Goal: Navigation & Orientation: Understand site structure

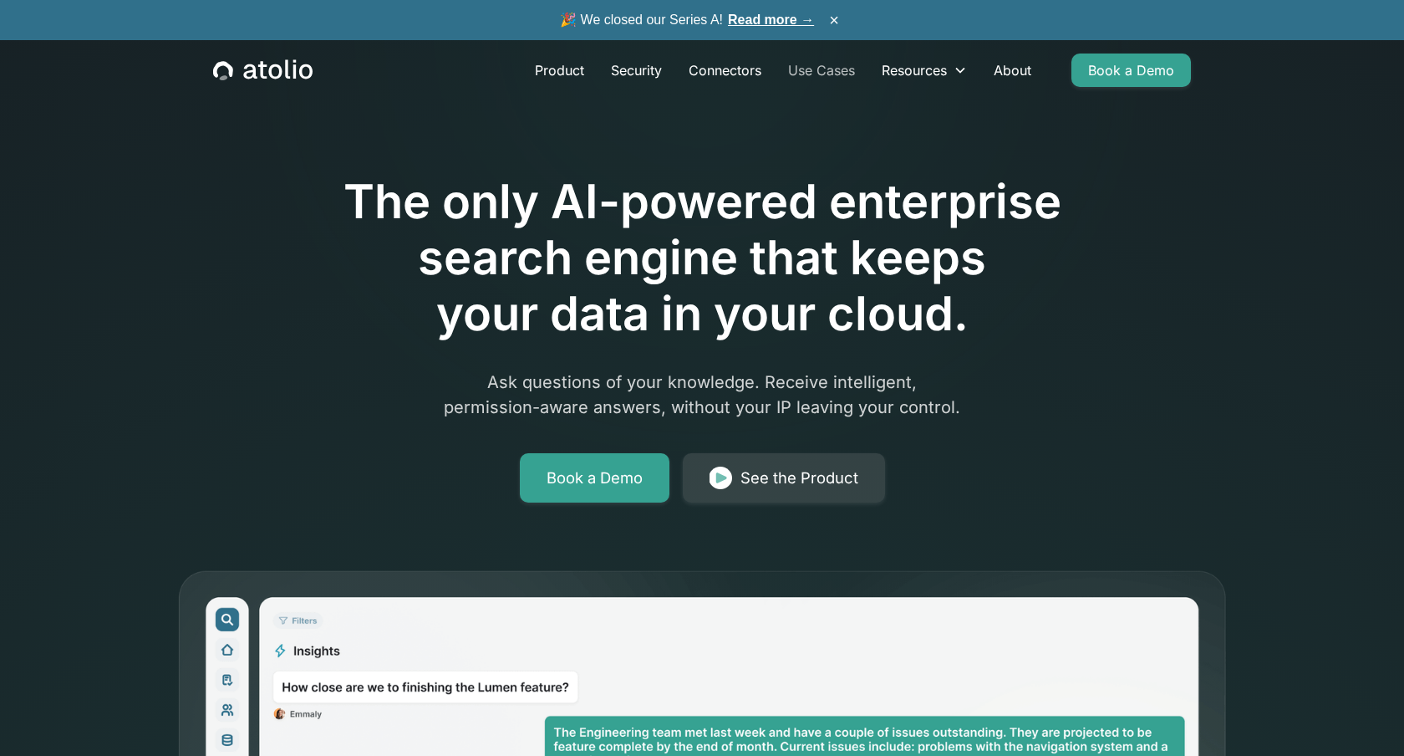
click at [822, 69] on link "Use Cases" at bounding box center [822, 69] width 94 height 33
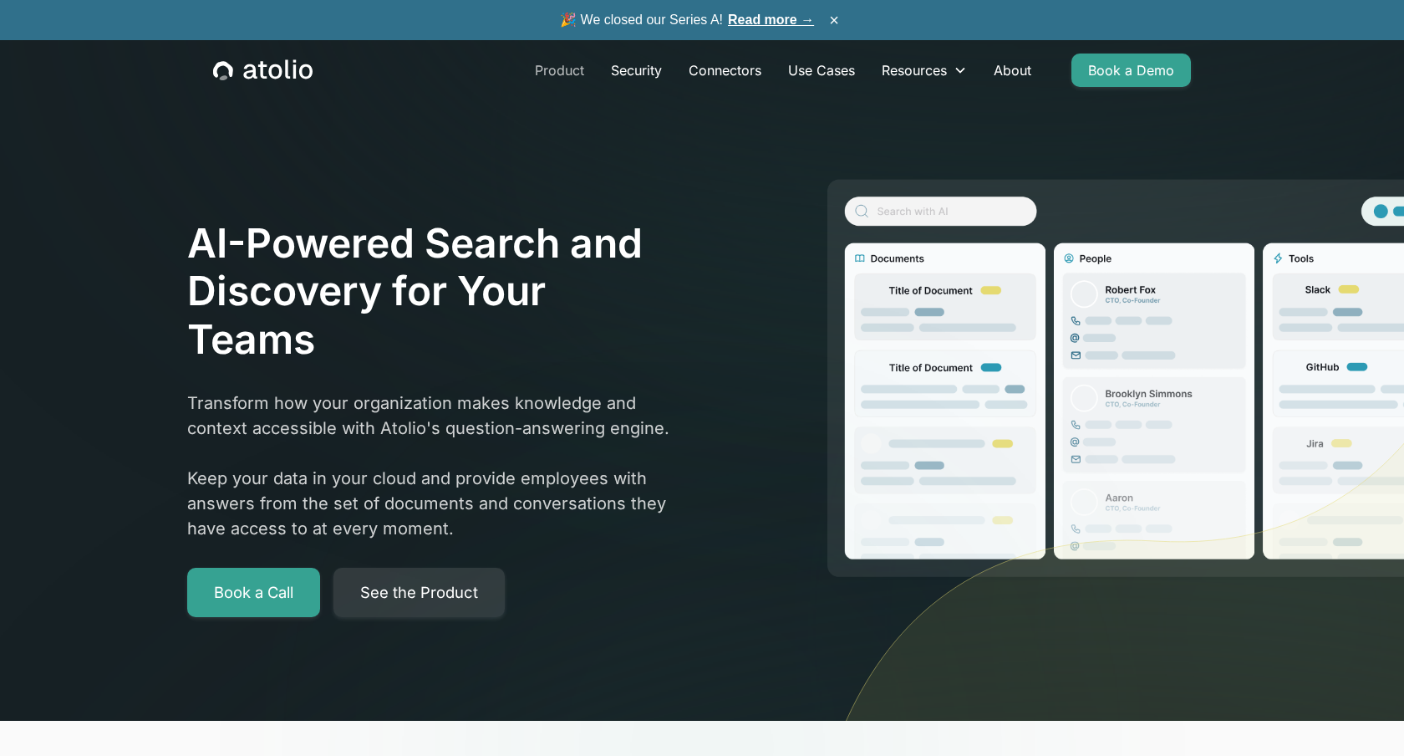
click at [565, 83] on link "Product" at bounding box center [560, 69] width 76 height 33
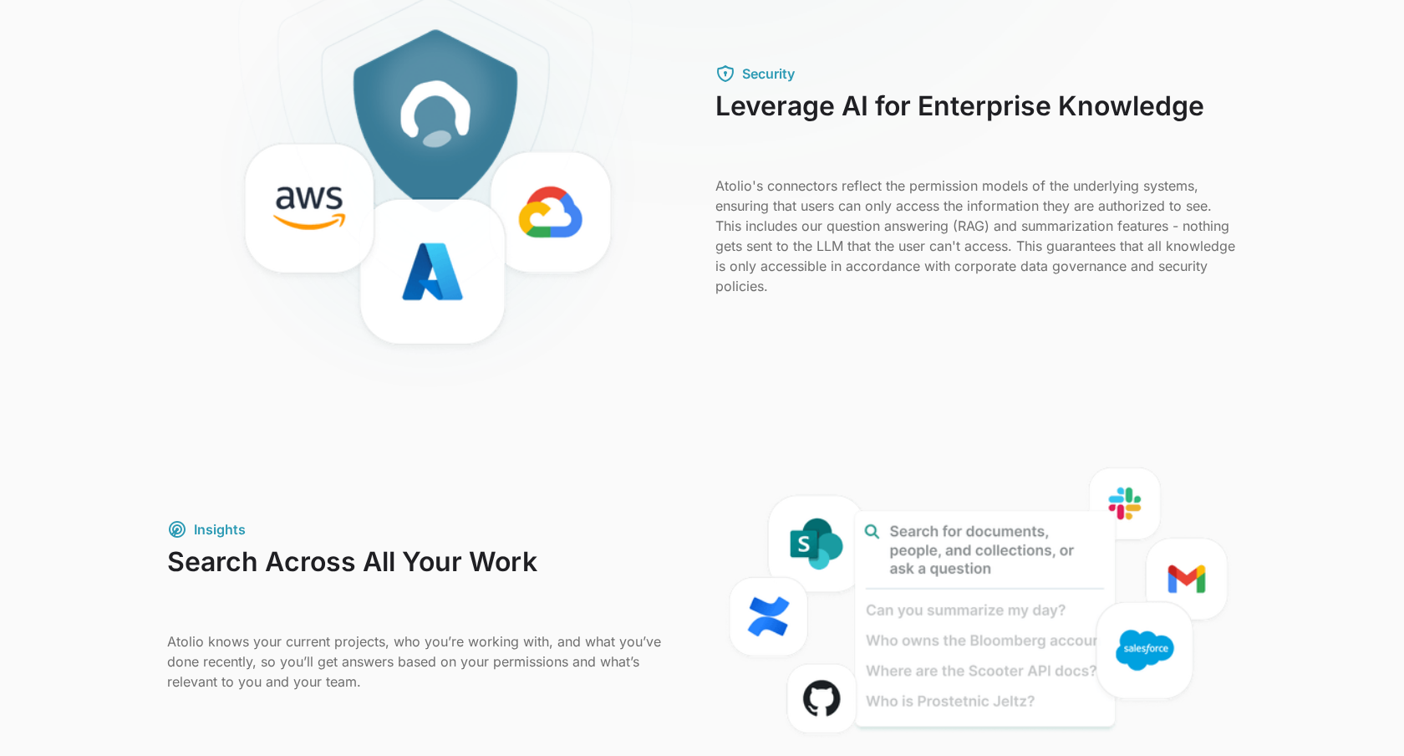
scroll to position [678, 0]
